Goal: Task Accomplishment & Management: Use online tool/utility

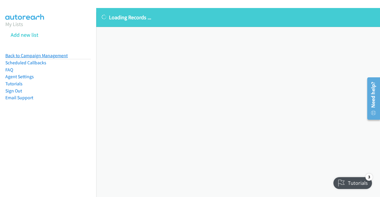
click at [57, 54] on link "Back to Campaign Management" at bounding box center [36, 56] width 62 height 6
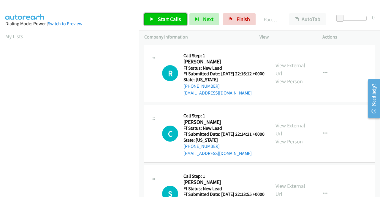
click at [180, 21] on span "Start Calls" at bounding box center [169, 19] width 23 height 7
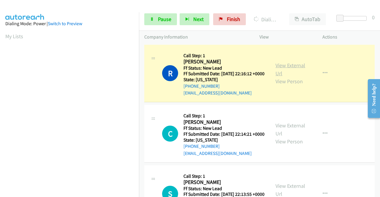
click at [290, 71] on link "View External Url" at bounding box center [290, 69] width 30 height 15
click at [0, 112] on aside "Dialing Mode: Power | Switch to Preview My Lists" at bounding box center [69, 45] width 139 height 328
click at [148, 17] on link "Pause" at bounding box center [160, 19] width 33 height 12
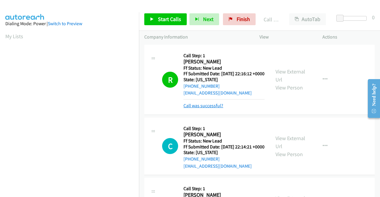
click at [207, 109] on link "Call was successful?" at bounding box center [203, 106] width 40 height 6
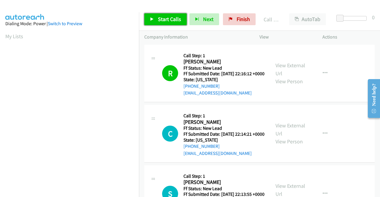
click at [165, 18] on span "Start Calls" at bounding box center [169, 19] width 23 height 7
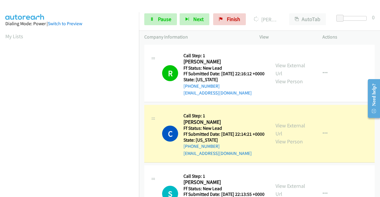
click at [0, 96] on aside "Dialing Mode: Power | Switch to Preview My Lists" at bounding box center [69, 176] width 139 height 328
click at [296, 135] on link "View External Url" at bounding box center [290, 129] width 30 height 15
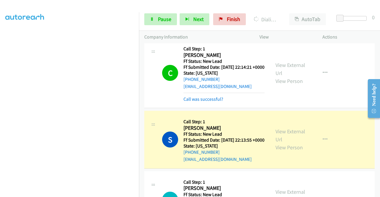
scroll to position [95, 0]
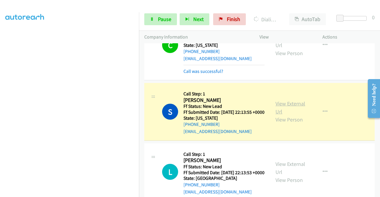
click at [280, 115] on link "View External Url" at bounding box center [290, 107] width 30 height 15
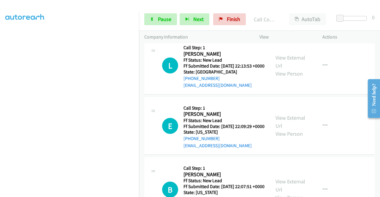
scroll to position [221, 0]
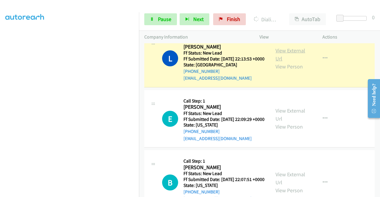
click at [282, 62] on link "View External Url" at bounding box center [290, 54] width 30 height 15
click at [144, 16] on link "Pause" at bounding box center [160, 19] width 33 height 12
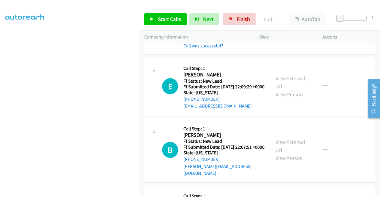
scroll to position [273, 0]
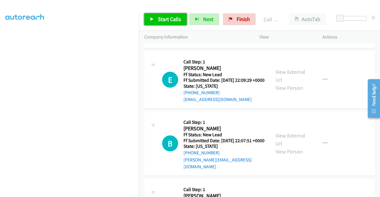
click at [173, 20] on span "Start Calls" at bounding box center [169, 19] width 23 height 7
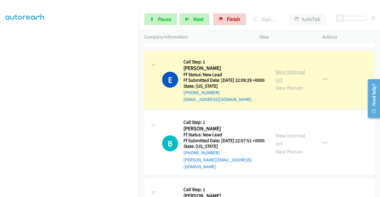
click at [288, 83] on link "View External Url" at bounding box center [290, 76] width 30 height 15
click at [0, 95] on aside "Dialing Mode: Power | Switch to Preview My Lists" at bounding box center [69, 45] width 139 height 328
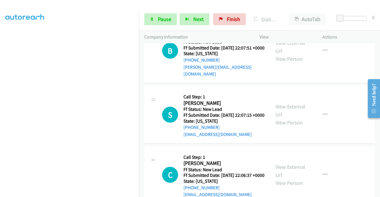
scroll to position [368, 0]
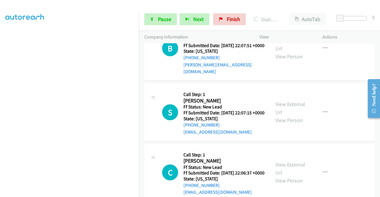
click at [163, 12] on div "Start Calls Pause Next Finish Dialing Elizabeth Dudley AutoTab AutoTab 0" at bounding box center [259, 19] width 241 height 23
click at [161, 18] on span "Pause" at bounding box center [164, 19] width 13 height 7
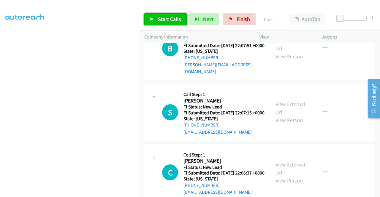
click at [161, 18] on span "Start Calls" at bounding box center [169, 19] width 23 height 7
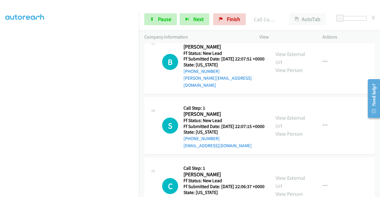
scroll to position [366, 0]
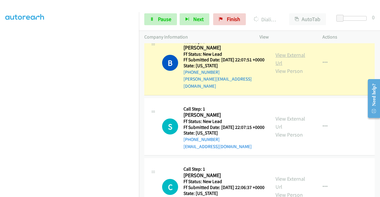
click at [280, 66] on link "View External Url" at bounding box center [290, 59] width 30 height 15
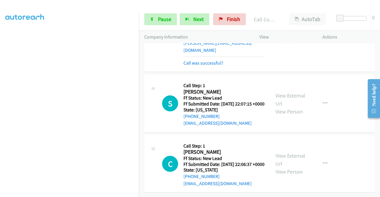
scroll to position [445, 0]
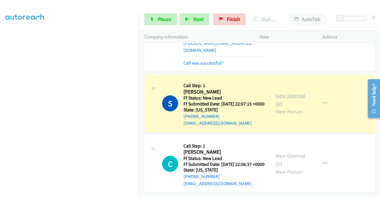
click at [278, 92] on link "View External Url" at bounding box center [290, 99] width 30 height 15
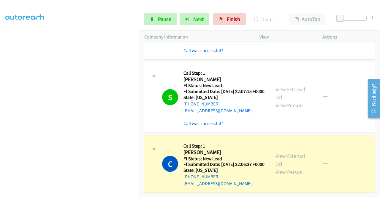
scroll to position [458, 0]
click at [275, 153] on link "View External Url" at bounding box center [290, 160] width 30 height 15
click at [156, 23] on link "Pause" at bounding box center [160, 19] width 33 height 12
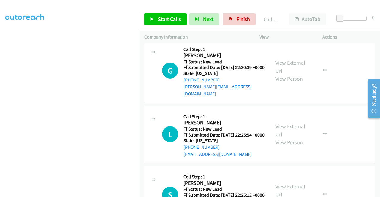
scroll to position [593, 0]
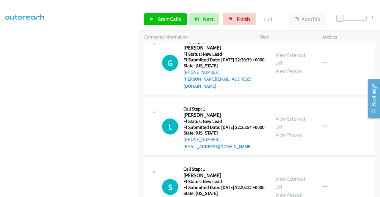
click at [154, 26] on div "Start Calls Pause Next Finish Call Completed AutoTab AutoTab 0" at bounding box center [259, 19] width 241 height 23
click at [154, 23] on link "Start Calls" at bounding box center [165, 19] width 42 height 12
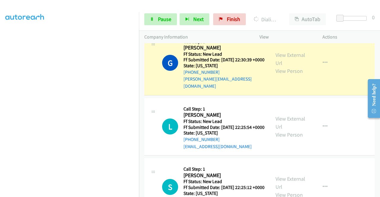
click at [293, 75] on div "View External Url View Person" at bounding box center [290, 63] width 31 height 24
click at [288, 66] on link "View External Url" at bounding box center [290, 59] width 30 height 15
click at [0, 88] on aside "Dialing Mode: Power | Switch to Preview My Lists" at bounding box center [69, 45] width 139 height 328
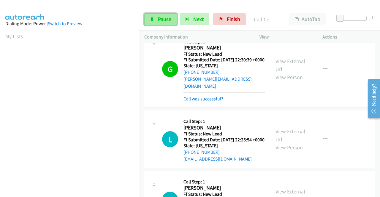
click at [157, 19] on link "Pause" at bounding box center [160, 19] width 33 height 12
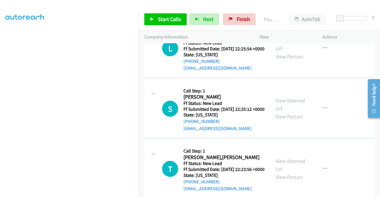
scroll to position [698, 0]
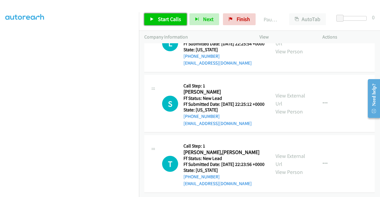
click at [174, 18] on span "Start Calls" at bounding box center [169, 19] width 23 height 7
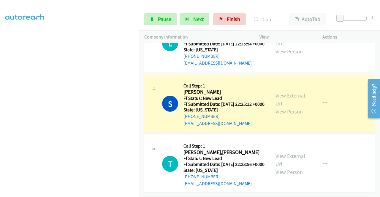
click at [4, 89] on aside "Dialing Mode: Power | Switch to Preview My Lists" at bounding box center [69, 45] width 139 height 328
click at [148, 127] on div "S Callback Scheduled Call Step: 1 Stephanie Sands America/Denver Ff Status: New…" at bounding box center [207, 103] width 126 height 47
click at [284, 107] on link "View External Url" at bounding box center [290, 99] width 30 height 15
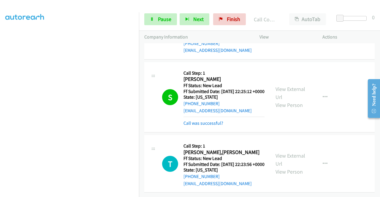
scroll to position [760, 0]
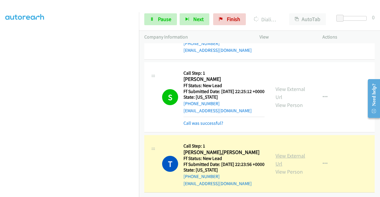
click at [283, 153] on link "View External Url" at bounding box center [290, 160] width 30 height 15
click at [153, 23] on link "Pause" at bounding box center [160, 19] width 33 height 12
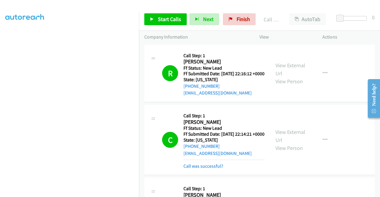
scroll to position [772, 0]
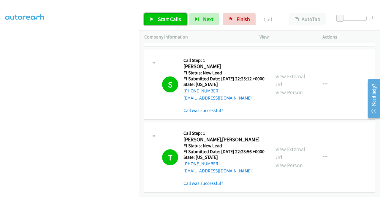
click at [170, 20] on span "Start Calls" at bounding box center [169, 19] width 23 height 7
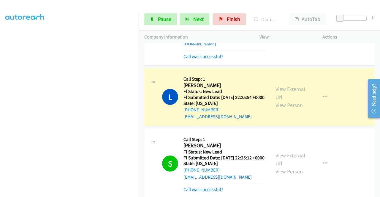
scroll to position [651, 0]
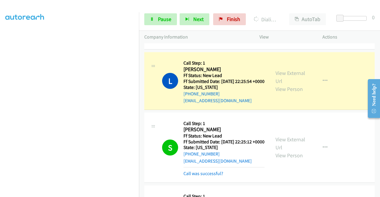
click at [294, 93] on div "View External Url View Person" at bounding box center [290, 81] width 31 height 24
click at [291, 85] on link "View External Url" at bounding box center [290, 77] width 30 height 15
click at [0, 96] on aside "Dialing Mode: Power | Switch to Preview My Lists" at bounding box center [69, 45] width 139 height 328
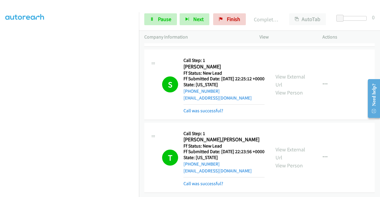
scroll to position [0, 0]
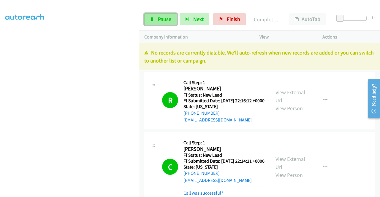
click at [163, 24] on link "Pause" at bounding box center [160, 19] width 33 height 12
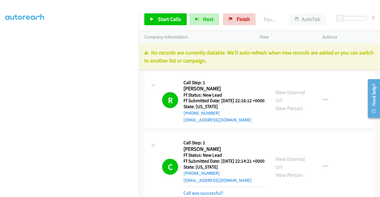
click at [344, 56] on p "No records are currently dialable. We'll auto-refresh when new records are adde…" at bounding box center [259, 57] width 230 height 16
click at [248, 16] on link "Finish" at bounding box center [239, 19] width 33 height 12
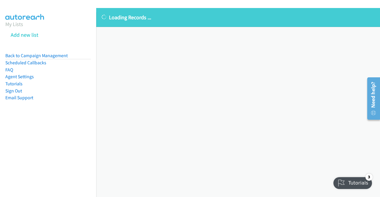
click at [233, 73] on div "Loading Records ... Sorry, something went wrong please try again." at bounding box center [238, 102] width 284 height 189
click at [276, 54] on div "Loading Records ... Sorry, something went wrong please try again." at bounding box center [238, 102] width 284 height 189
click at [276, 51] on div "Loading Records ... Sorry, something went wrong please try again." at bounding box center [238, 102] width 284 height 189
click at [62, 52] on aside "My Lists Add new list Back to Campaign Management Scheduled Callbacks FAQ Agent…" at bounding box center [48, 70] width 96 height 116
click at [61, 56] on link "Back to Campaign Management" at bounding box center [36, 56] width 62 height 6
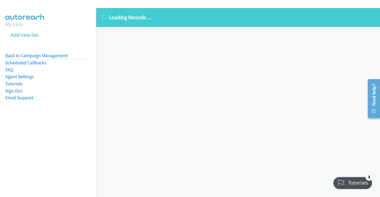
click at [212, 77] on div "Loading Records ... Sorry, something went wrong please try again." at bounding box center [238, 102] width 284 height 189
click at [58, 55] on link "Back to Campaign Management" at bounding box center [36, 56] width 62 height 6
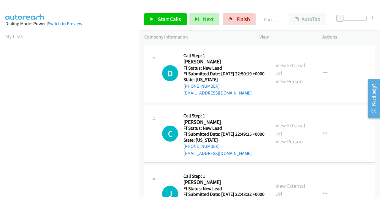
click at [168, 13] on div "Start Calls Pause Next Finish Paused AutoTab AutoTab 0" at bounding box center [259, 19] width 241 height 23
click at [165, 23] on link "Start Calls" at bounding box center [165, 19] width 42 height 12
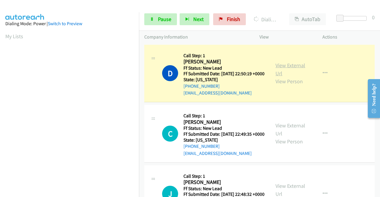
click at [300, 66] on link "View External Url" at bounding box center [290, 69] width 30 height 15
click at [0, 140] on aside "Dialing Mode: Power | Switch to Preview My Lists" at bounding box center [69, 176] width 139 height 328
click at [139, 81] on td "D Callback Scheduled Call Step: 1 Dawn Anderson America/New_York Ff Status: New…" at bounding box center [259, 73] width 241 height 61
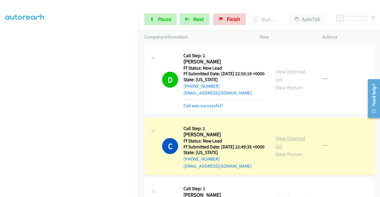
click at [279, 150] on link "View External Url" at bounding box center [290, 142] width 30 height 15
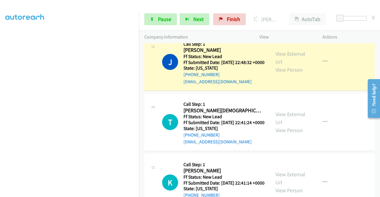
scroll to position [161, 0]
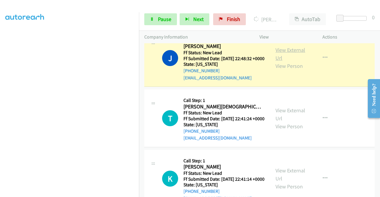
click at [281, 61] on link "View External Url" at bounding box center [290, 54] width 30 height 15
click at [161, 28] on div "Start Calls Pause Next Finish Dialing Jazmine Douglas AutoTab AutoTab 0" at bounding box center [259, 19] width 241 height 23
click at [160, 22] on span "Pause" at bounding box center [164, 19] width 13 height 7
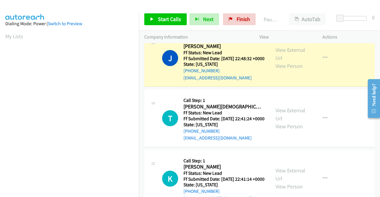
scroll to position [133, 0]
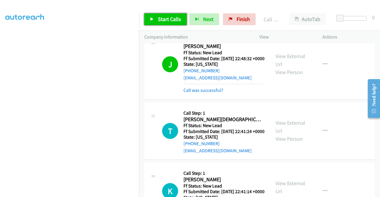
click at [159, 17] on span "Start Calls" at bounding box center [169, 19] width 23 height 7
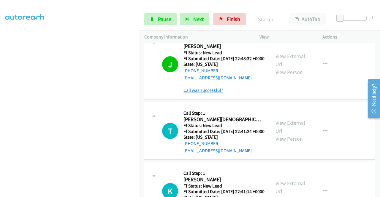
click at [212, 93] on link "Call was successful?" at bounding box center [203, 91] width 40 height 6
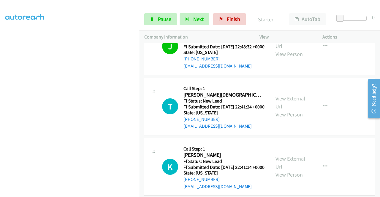
scroll to position [221, 0]
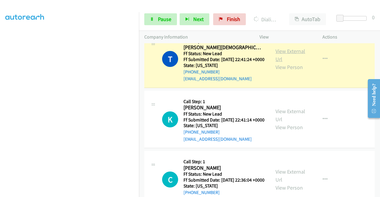
click at [296, 63] on link "View External Url" at bounding box center [290, 55] width 30 height 15
click at [0, 122] on aside "Dialing Mode: Power | Switch to Preview My Lists" at bounding box center [69, 45] width 139 height 328
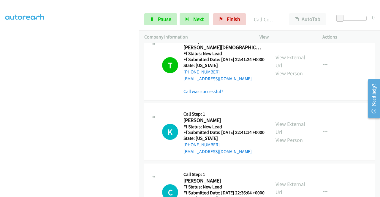
scroll to position [261, 0]
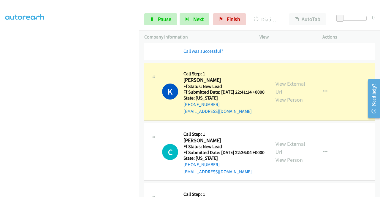
click at [307, 107] on div "View External Url View Person View External Url Email Schedule/Manage Callback …" at bounding box center [304, 91] width 68 height 47
click at [293, 95] on link "View External Url" at bounding box center [290, 87] width 30 height 15
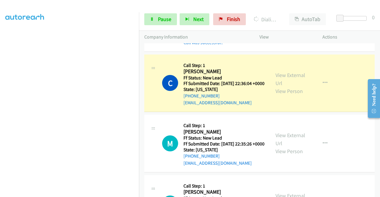
scroll to position [348, 0]
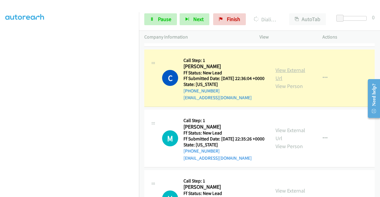
click at [290, 82] on link "View External Url" at bounding box center [290, 74] width 30 height 15
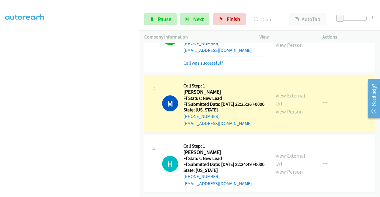
scroll to position [421, 0]
click at [284, 107] on link "View External Url" at bounding box center [290, 99] width 30 height 15
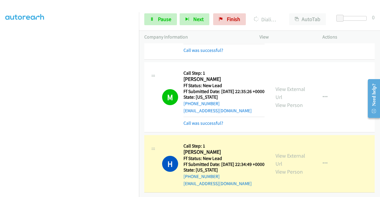
scroll to position [0, 0]
click at [271, 184] on div "View External Url View Person View External Url Email Schedule/Manage Callback …" at bounding box center [304, 164] width 68 height 47
click at [280, 167] on link "View External Url" at bounding box center [290, 160] width 30 height 15
click at [164, 20] on span "Pause" at bounding box center [164, 19] width 13 height 7
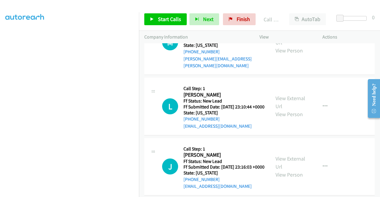
scroll to position [605, 0]
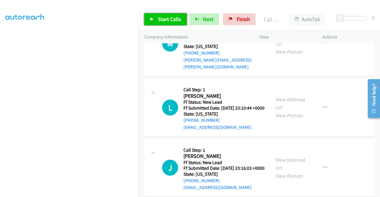
click at [168, 16] on span "Start Calls" at bounding box center [169, 19] width 23 height 7
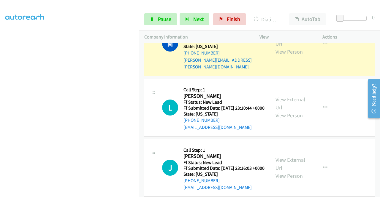
click at [0, 123] on aside "Dialing Mode: Power | Switch to Preview My Lists" at bounding box center [69, 45] width 139 height 328
click at [280, 47] on link "View External Url" at bounding box center [290, 39] width 30 height 15
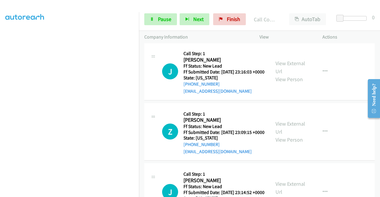
scroll to position [689, 0]
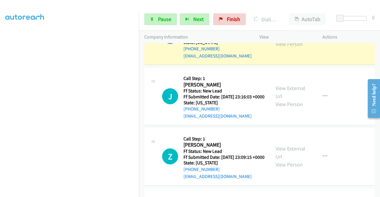
click at [280, 39] on link "View External Url" at bounding box center [290, 32] width 30 height 15
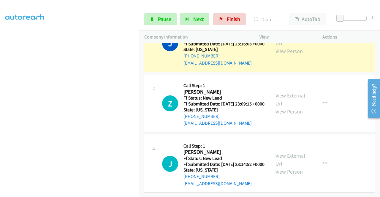
scroll to position [773, 0]
click at [279, 47] on link "View External Url" at bounding box center [290, 39] width 30 height 15
click at [150, 19] on icon at bounding box center [152, 20] width 4 height 4
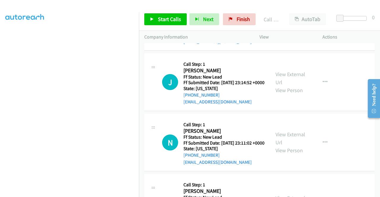
scroll to position [855, 0]
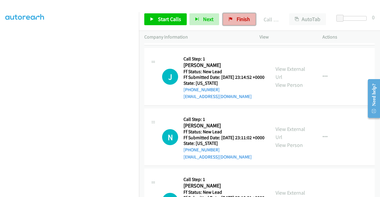
click at [244, 20] on span "Finish" at bounding box center [242, 19] width 13 height 7
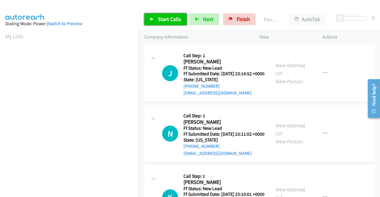
click at [175, 23] on link "Start Calls" at bounding box center [165, 19] width 42 height 12
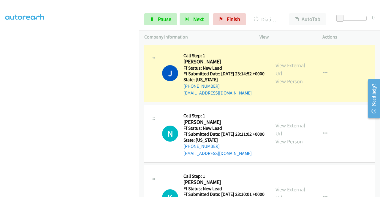
scroll to position [78, 0]
click at [295, 69] on link "View External Url" at bounding box center [290, 69] width 30 height 15
click at [169, 22] on span "Pause" at bounding box center [164, 19] width 13 height 7
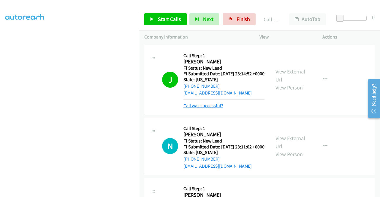
click at [217, 109] on link "Call was successful?" at bounding box center [203, 106] width 40 height 6
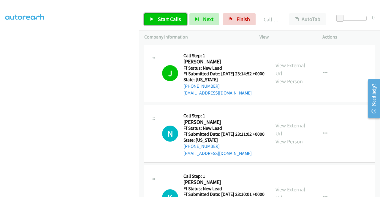
click at [151, 23] on link "Start Calls" at bounding box center [165, 19] width 42 height 12
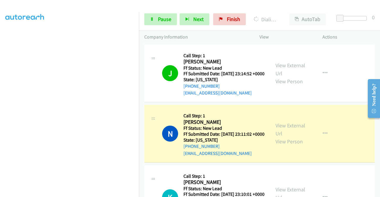
click at [292, 140] on div "View External Url View Person" at bounding box center [290, 134] width 31 height 24
click at [289, 136] on link "View External Url" at bounding box center [290, 129] width 30 height 15
click at [0, 106] on aside "Dialing Mode: Power | Switch to Preview My Lists" at bounding box center [69, 45] width 139 height 328
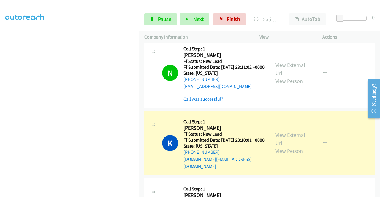
scroll to position [119, 0]
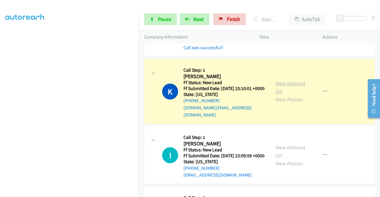
click at [294, 94] on link "View External Url" at bounding box center [290, 87] width 30 height 15
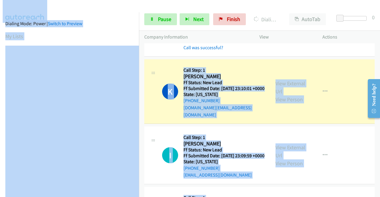
drag, startPoint x: 139, startPoint y: 112, endPoint x: 139, endPoint y: 134, distance: 21.4
click at [139, 28] on main "Start Calls Pause Next Finish Dialing Kevin Koplin AutoTab AutoTab 0 Company In…" at bounding box center [190, 14] width 380 height 28
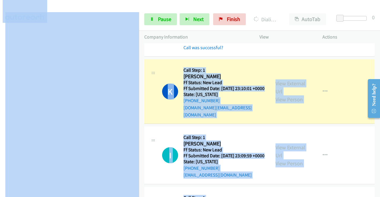
scroll to position [106, 0]
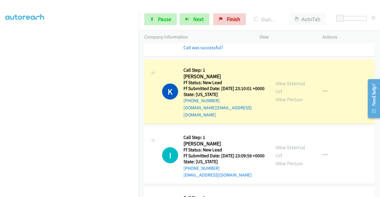
click at [141, 14] on div "Start Calls Pause Next Finish Dialing Kevin Koplin AutoTab AutoTab 0" at bounding box center [259, 19] width 241 height 23
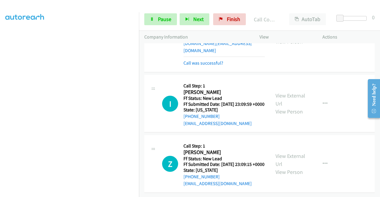
scroll to position [209, 0]
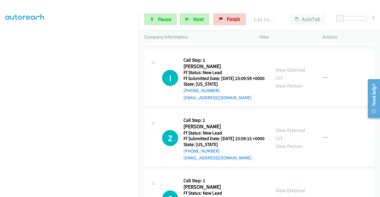
click at [276, 61] on div "I Callback Scheduled Call Step: 1 Ivette Rosado America/New_York Ff Status: New…" at bounding box center [259, 78] width 230 height 58
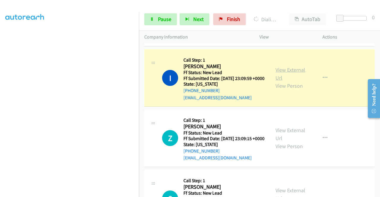
click at [280, 80] on link "View External Url" at bounding box center [290, 73] width 30 height 15
click at [158, 21] on span "Pause" at bounding box center [164, 19] width 13 height 7
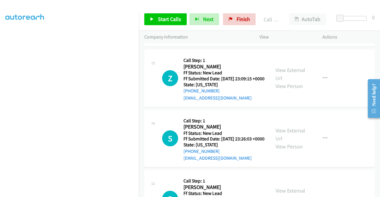
scroll to position [287, 0]
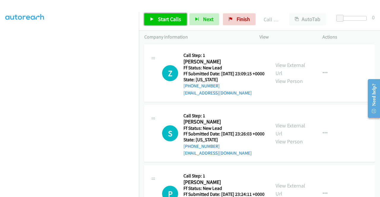
click at [179, 20] on span "Start Calls" at bounding box center [169, 19] width 23 height 7
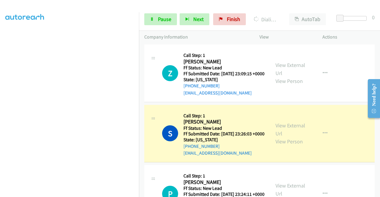
click at [284, 146] on div "View External Url View Person" at bounding box center [290, 134] width 31 height 24
click at [283, 137] on link "View External Url" at bounding box center [290, 129] width 30 height 15
click at [0, 90] on aside "Dialing Mode: Power | Switch to Preview My Lists" at bounding box center [69, 45] width 139 height 328
click at [91, 193] on section at bounding box center [69, 57] width 128 height 284
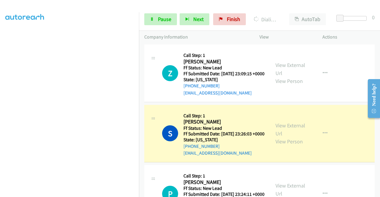
click at [151, 13] on div "Start Calls Pause Next Finish Dialing Suzie Pennington AutoTab AutoTab 0" at bounding box center [259, 19] width 241 height 23
click at [150, 19] on link "Pause" at bounding box center [160, 19] width 33 height 12
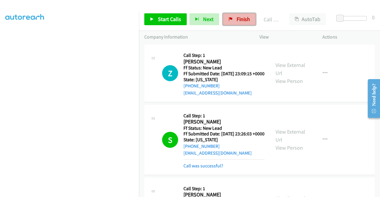
click at [231, 23] on link "Finish" at bounding box center [239, 19] width 33 height 12
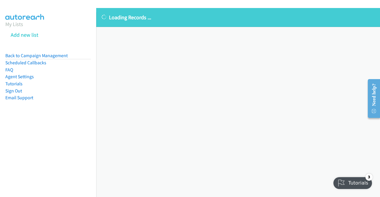
click at [53, 53] on link "Back to Campaign Management" at bounding box center [36, 56] width 62 height 6
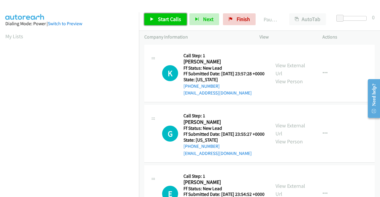
click at [166, 22] on span "Start Calls" at bounding box center [169, 19] width 23 height 7
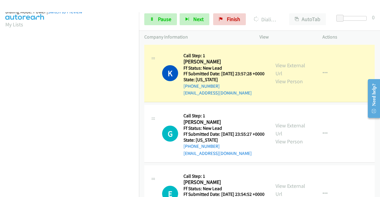
scroll to position [135, 0]
click at [276, 69] on link "View External Url" at bounding box center [290, 69] width 30 height 15
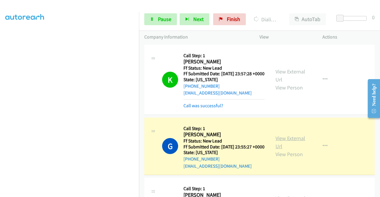
click at [282, 146] on link "View External Url" at bounding box center [290, 142] width 30 height 15
click at [0, 103] on aside "Dialing Mode: Power | Switch to Preview My Lists" at bounding box center [69, 45] width 139 height 328
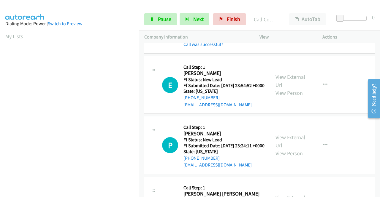
scroll to position [146, 0]
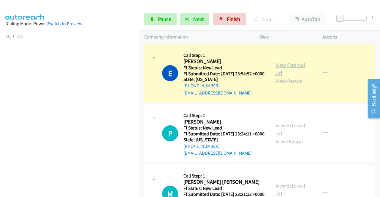
click at [277, 77] on link "View External Url" at bounding box center [290, 69] width 30 height 15
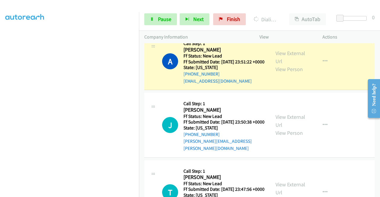
scroll to position [360, 0]
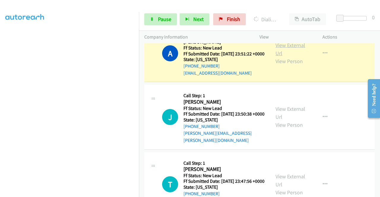
click at [275, 57] on link "View External Url" at bounding box center [290, 49] width 30 height 15
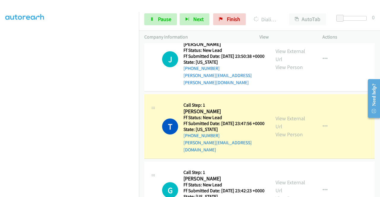
scroll to position [487, 0]
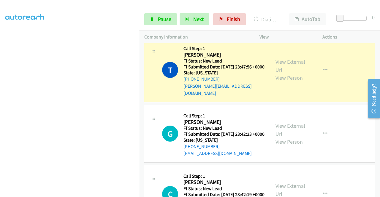
click at [285, 82] on div "View External Url View Person" at bounding box center [290, 70] width 31 height 24
click at [282, 73] on link "View External Url" at bounding box center [290, 65] width 30 height 15
click at [139, 107] on nav "Dialing Mode: Power | Switch to Preview My Lists" at bounding box center [69, 110] width 139 height 197
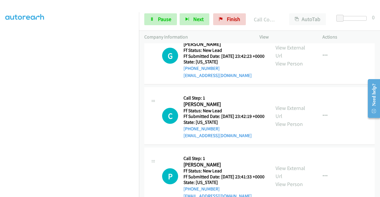
scroll to position [580, 0]
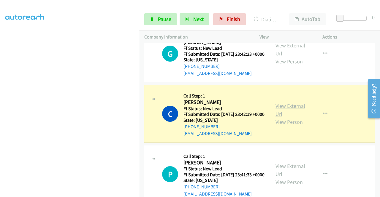
click at [287, 118] on link "View External Url" at bounding box center [290, 110] width 30 height 15
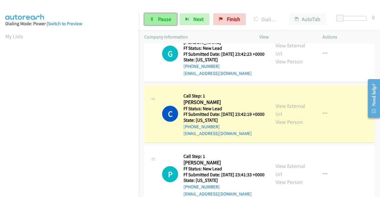
click at [165, 17] on span "Pause" at bounding box center [164, 19] width 13 height 7
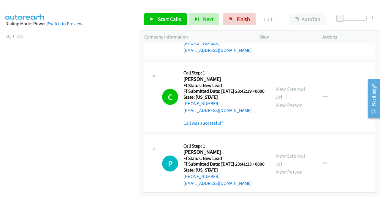
scroll to position [656, 0]
click at [163, 17] on span "Start Calls" at bounding box center [169, 19] width 23 height 7
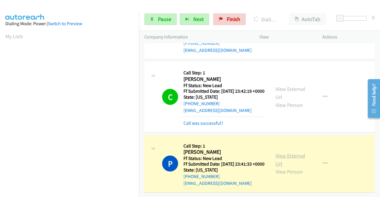
click at [282, 153] on link "View External Url" at bounding box center [290, 160] width 30 height 15
click at [0, 109] on aside "Dialing Mode: Power | Switch to Preview My Lists" at bounding box center [69, 45] width 139 height 328
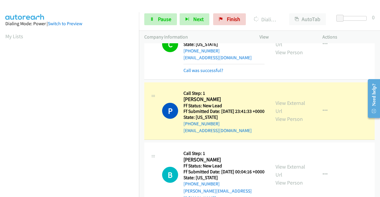
scroll to position [124, 0]
click at [158, 27] on div "Start Calls Pause Next Finish Dialing [PERSON_NAME] AutoTab AutoTab 0" at bounding box center [259, 19] width 241 height 23
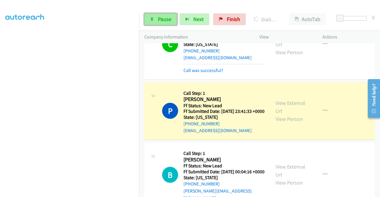
click at [157, 24] on link "Pause" at bounding box center [160, 19] width 33 height 12
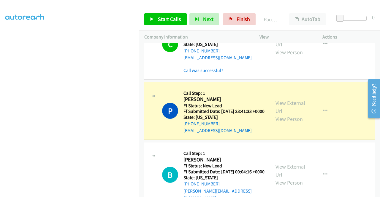
scroll to position [133, 0]
click at [0, 88] on aside "Dialing Mode: Power | Switch to Preview My Lists" at bounding box center [69, 45] width 139 height 328
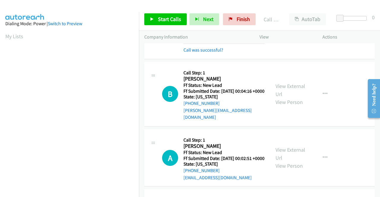
scroll to position [739, 0]
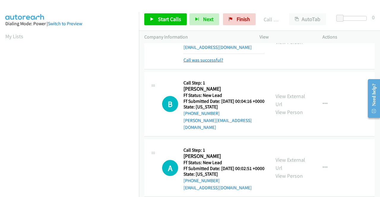
click at [220, 63] on link "Call was successful?" at bounding box center [203, 60] width 40 height 6
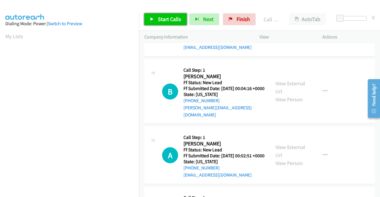
click at [155, 18] on link "Start Calls" at bounding box center [165, 19] width 42 height 12
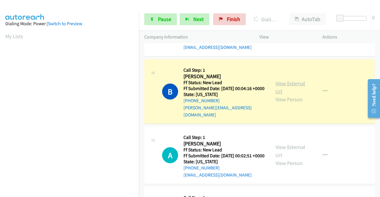
click at [283, 95] on link "View External Url" at bounding box center [290, 87] width 30 height 15
click at [0, 105] on aside "Dialing Mode: Power | Switch to Preview My Lists" at bounding box center [69, 45] width 139 height 328
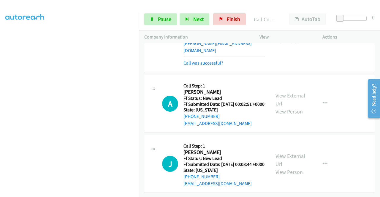
scroll to position [867, 0]
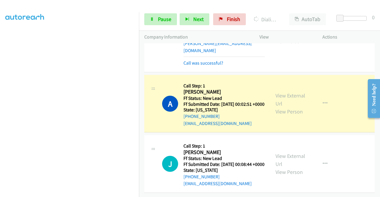
click at [280, 92] on div "View External Url View Person" at bounding box center [290, 104] width 31 height 24
click at [280, 92] on link "View External Url" at bounding box center [290, 99] width 30 height 15
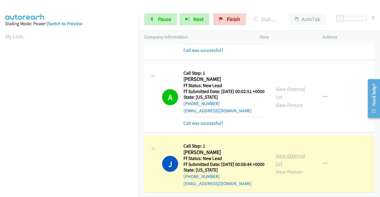
click at [301, 162] on link "View External Url" at bounding box center [290, 160] width 30 height 15
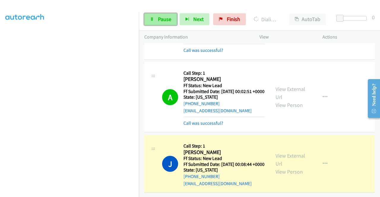
click at [159, 20] on span "Pause" at bounding box center [164, 19] width 13 height 7
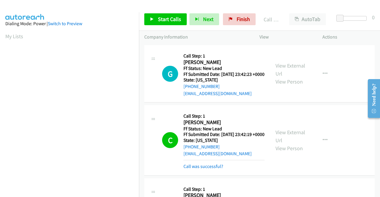
scroll to position [547, 0]
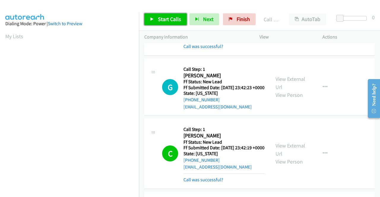
click at [163, 16] on span "Start Calls" at bounding box center [169, 19] width 23 height 7
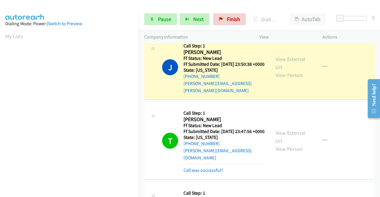
scroll to position [421, 0]
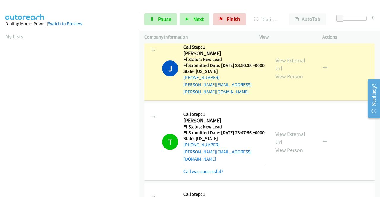
click at [277, 88] on div "View External Url View Person View External Url Email Schedule/Manage Callback …" at bounding box center [304, 69] width 68 height 54
click at [278, 72] on link "View External Url" at bounding box center [290, 64] width 30 height 15
click at [0, 86] on aside "Dialing Mode: Power | Switch to Preview My Lists" at bounding box center [69, 45] width 139 height 328
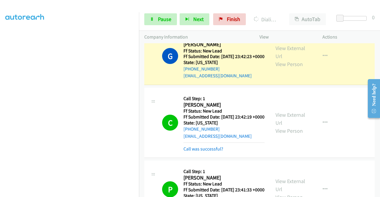
scroll to position [574, 0]
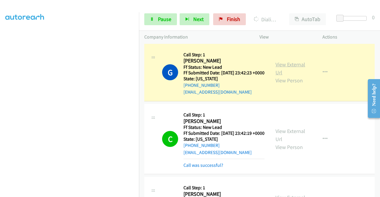
click at [300, 76] on link "View External Url" at bounding box center [290, 68] width 30 height 15
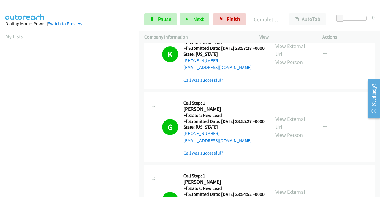
scroll to position [0, 0]
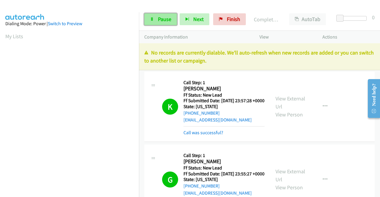
click at [161, 17] on span "Pause" at bounding box center [164, 19] width 13 height 7
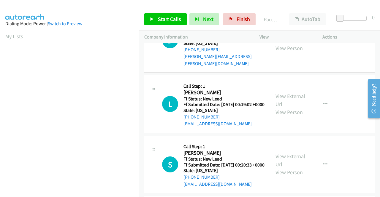
scroll to position [1044, 0]
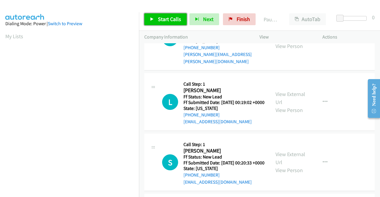
click at [172, 23] on link "Start Calls" at bounding box center [165, 19] width 42 height 12
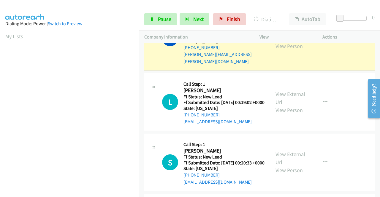
click at [281, 42] on link "View External Url" at bounding box center [290, 34] width 30 height 15
click at [0, 104] on aside "Dialing Mode: Power | Switch to Preview My Lists" at bounding box center [69, 45] width 139 height 328
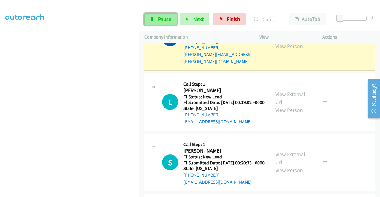
click at [153, 20] on icon at bounding box center [152, 20] width 4 height 4
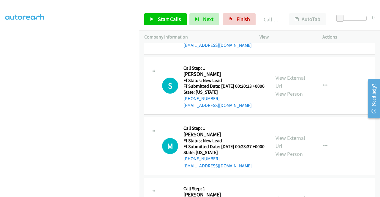
scroll to position [1137, 0]
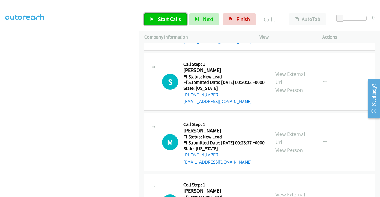
click at [160, 23] on link "Start Calls" at bounding box center [165, 19] width 42 height 12
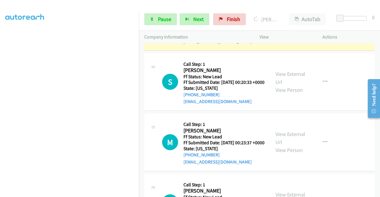
click at [276, 25] on link "View External Url" at bounding box center [290, 17] width 30 height 15
click at [0, 78] on aside "Dialing Mode: Power | Switch to Preview My Lists" at bounding box center [69, 45] width 139 height 328
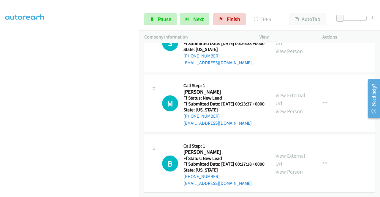
scroll to position [1205, 0]
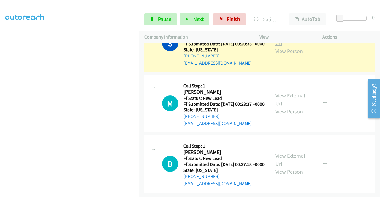
click at [289, 47] on link "View External Url" at bounding box center [290, 39] width 30 height 15
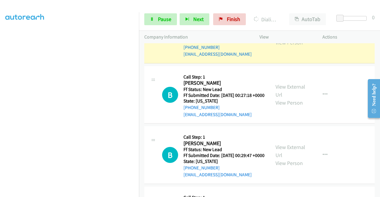
click at [280, 38] on link "View External Url" at bounding box center [290, 30] width 30 height 15
click at [158, 9] on div "Start Calls Pause Next Finish Dialing [PERSON_NAME] AutoTab AutoTab 0" at bounding box center [259, 19] width 241 height 23
click at [150, 23] on link "Pause" at bounding box center [160, 19] width 33 height 12
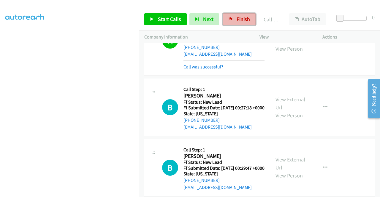
click at [236, 23] on link "Finish" at bounding box center [239, 19] width 33 height 12
